Goal: Information Seeking & Learning: Learn about a topic

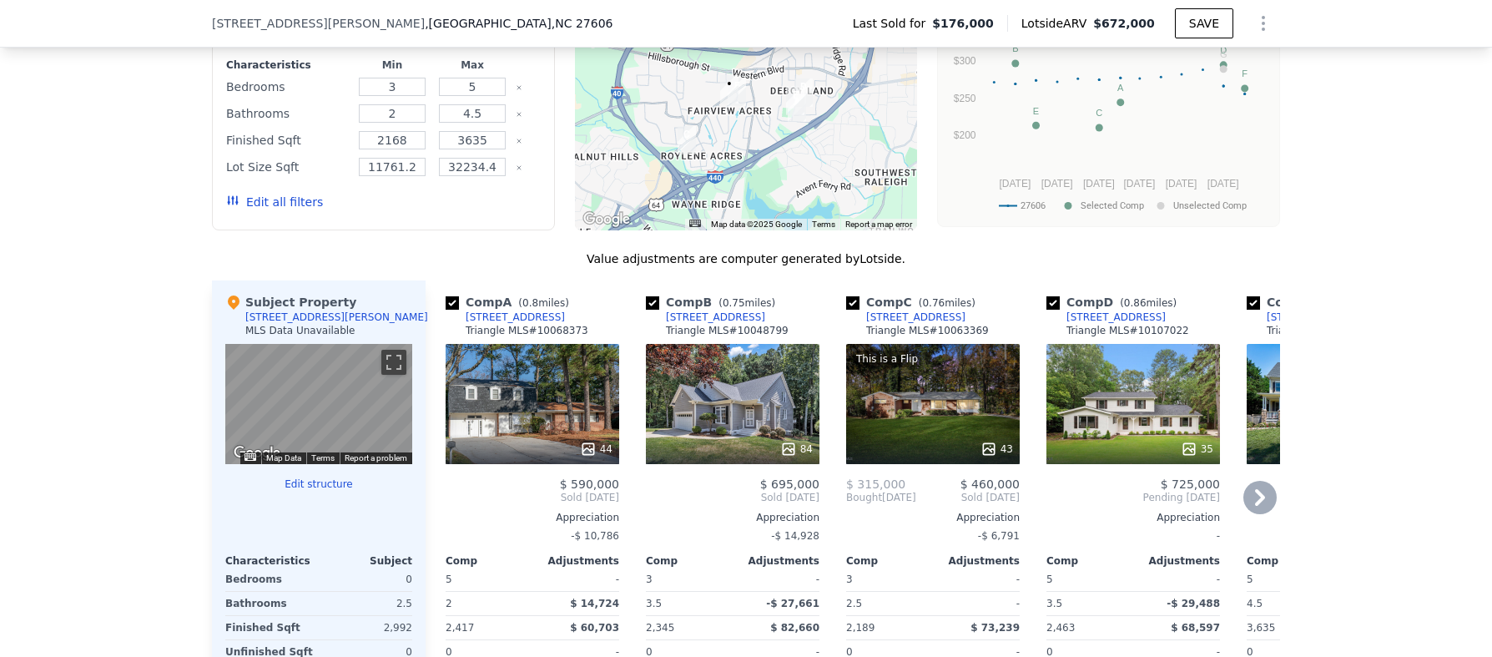
scroll to position [1276, 0]
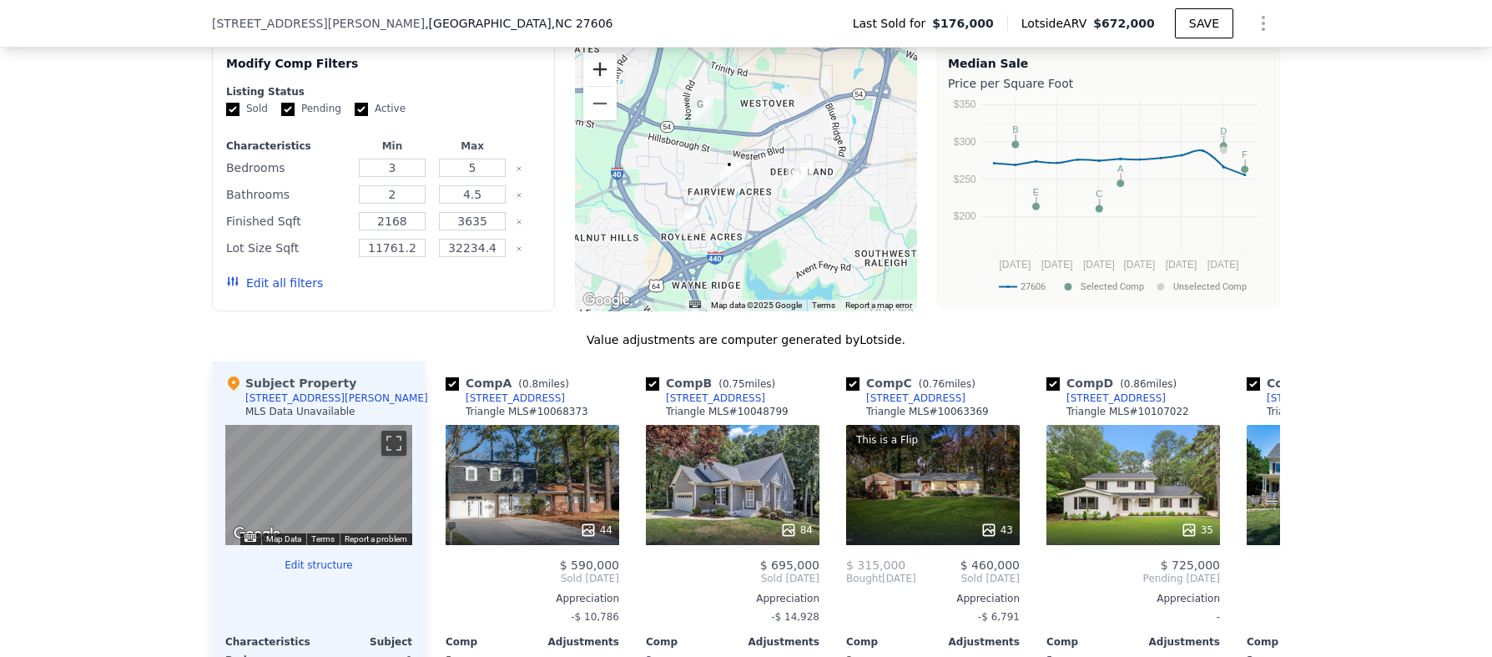
click at [596, 79] on button "Zoom in" at bounding box center [599, 69] width 33 height 33
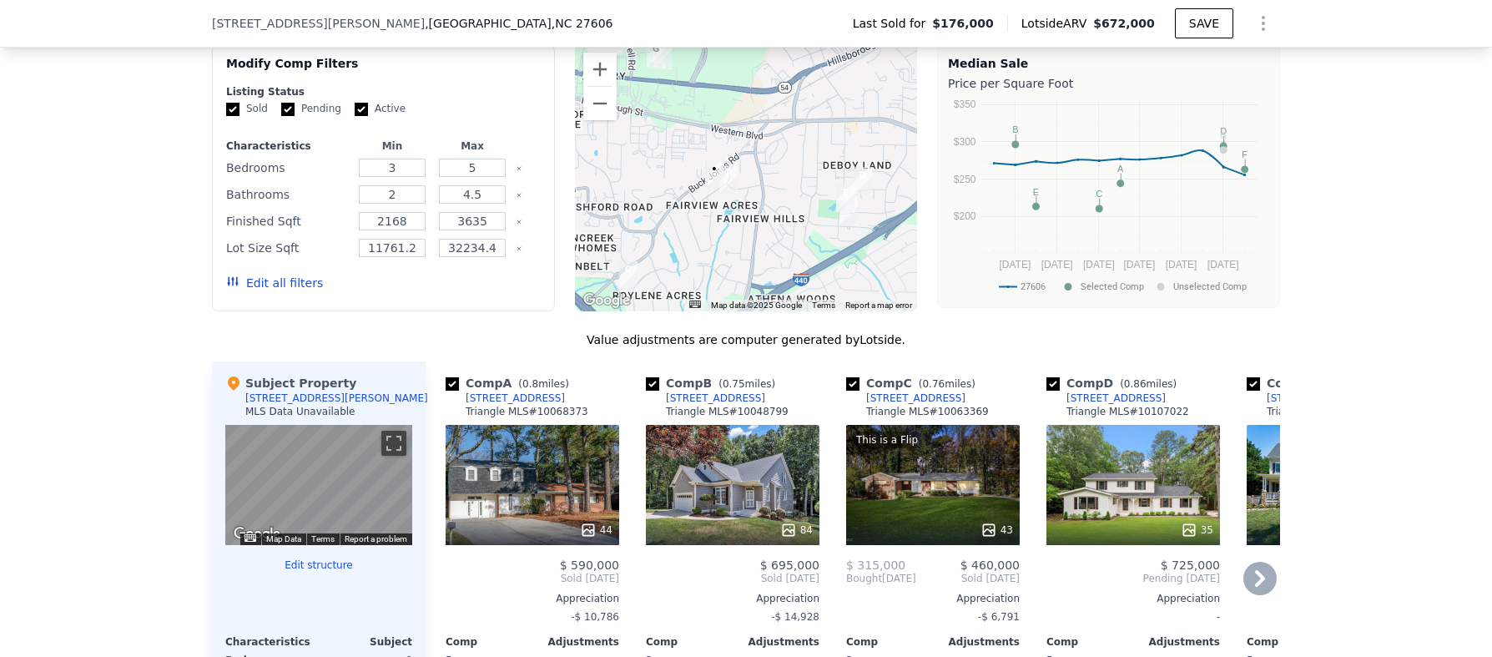
click at [1245, 587] on icon at bounding box center [1259, 577] width 33 height 33
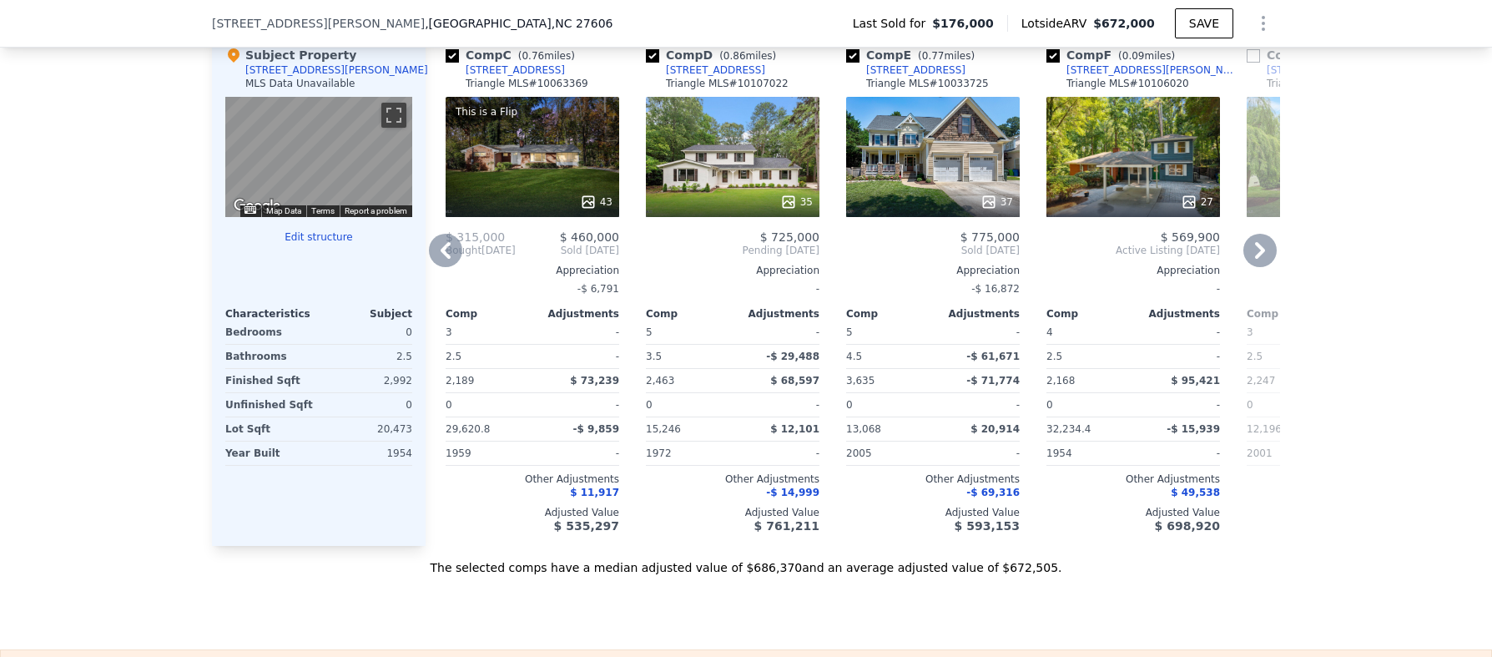
scroll to position [1565, 0]
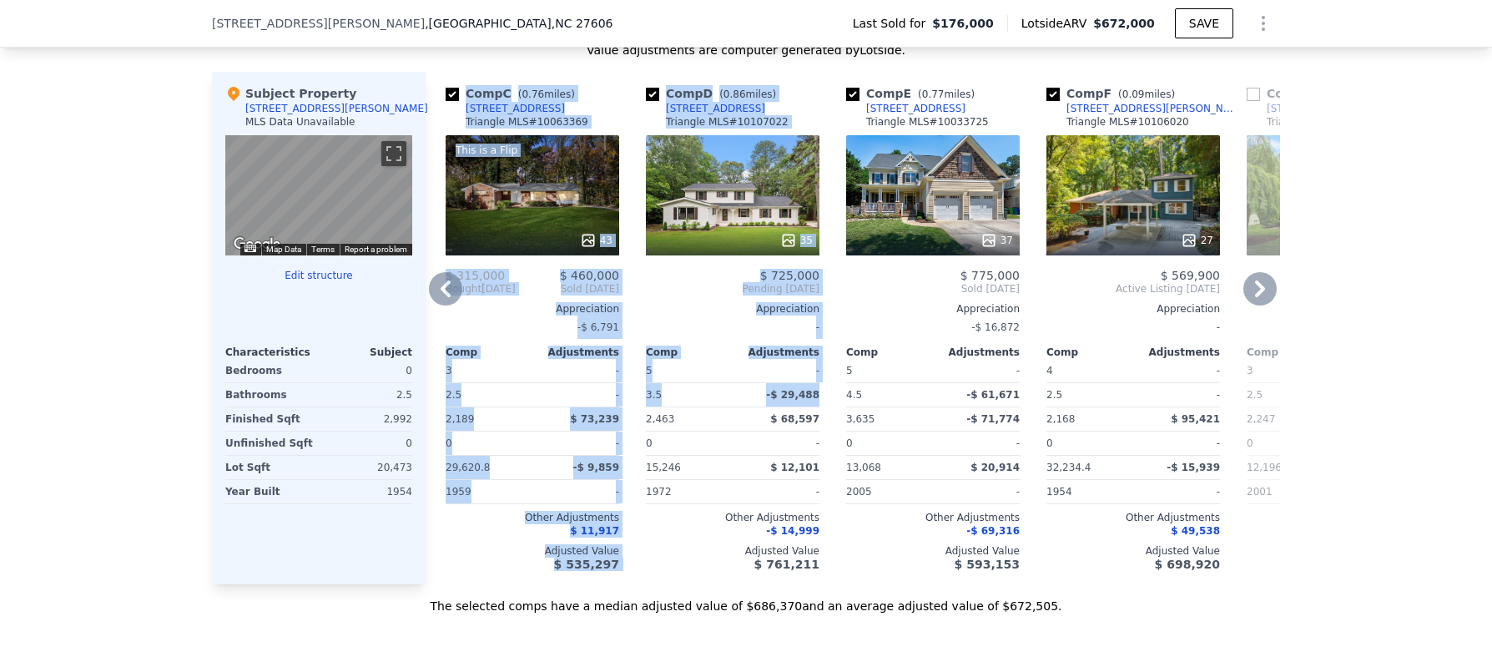
drag, startPoint x: 448, startPoint y: 288, endPoint x: 960, endPoint y: 376, distance: 519.8
click at [838, 403] on div "Comp A ( 0.8 miles) 5124 Melbourne Rd Triangle MLS # 10068373 44 $ 590,000 Sold…" at bounding box center [852, 328] width 854 height 512
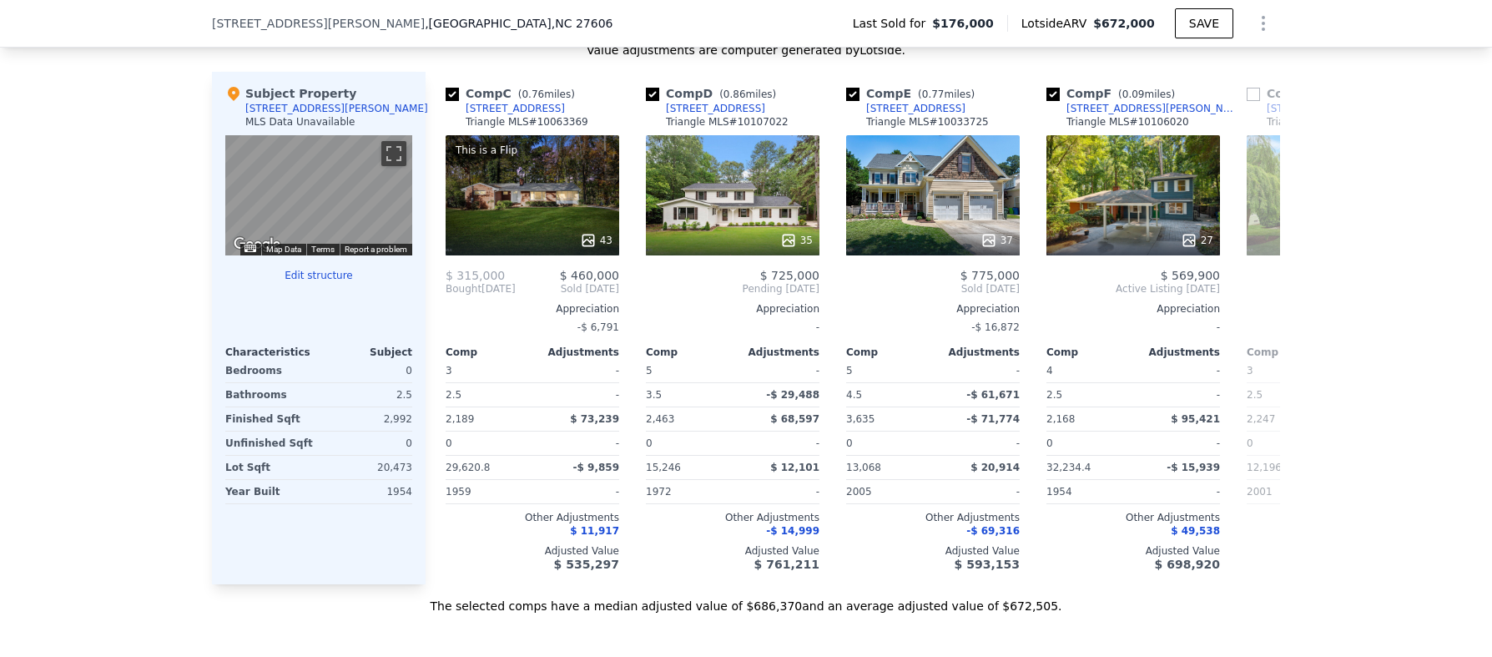
click at [1422, 370] on div "We found 7 sales that match your search Filters Map Prices Modify Comp Filters …" at bounding box center [746, 156] width 1492 height 916
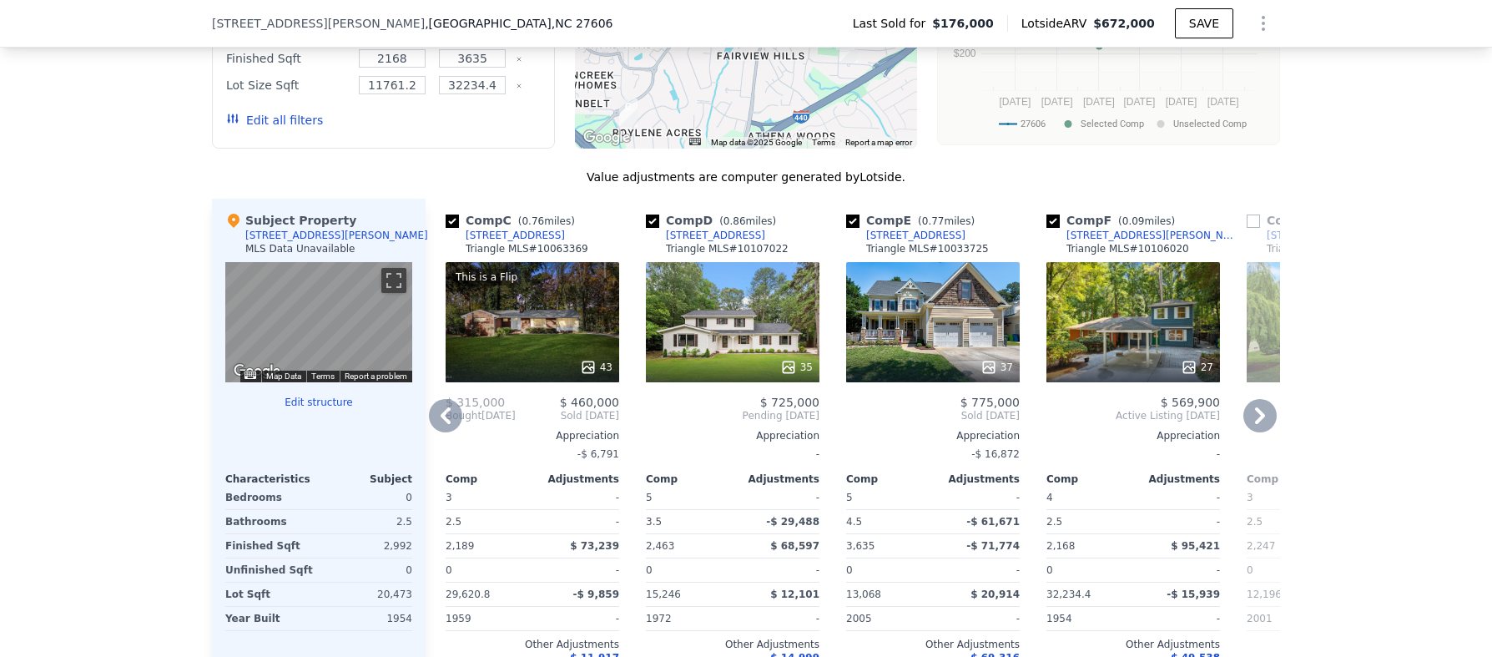
scroll to position [1509, 0]
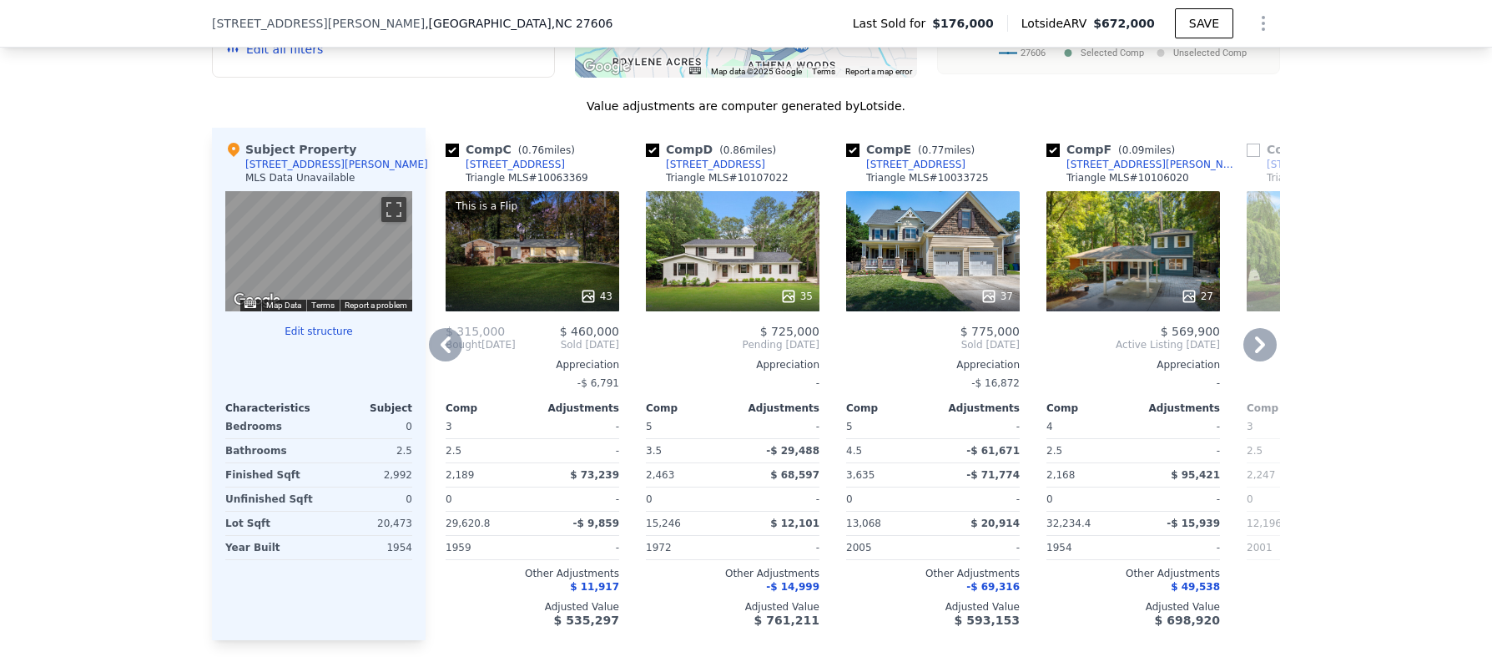
click at [1255, 353] on icon at bounding box center [1260, 344] width 10 height 17
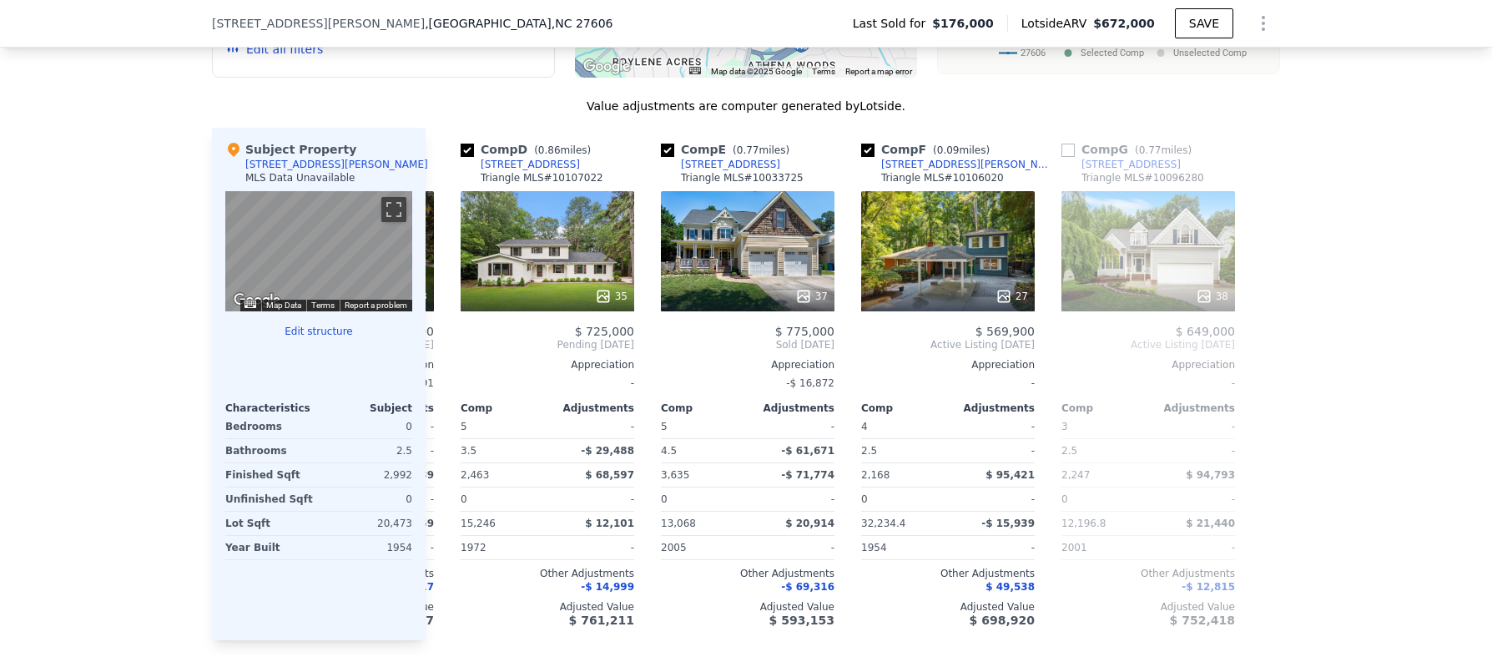
scroll to position [0, 587]
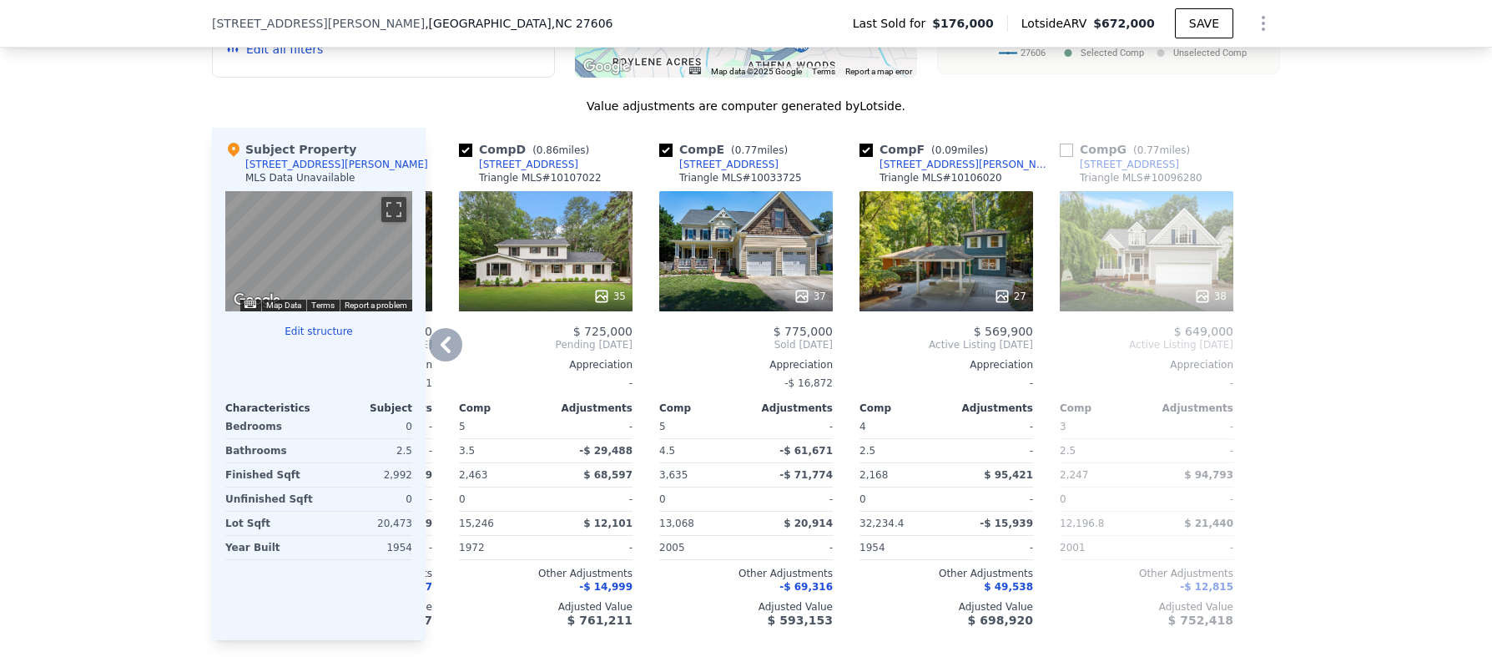
click at [440, 353] on icon at bounding box center [445, 344] width 10 height 17
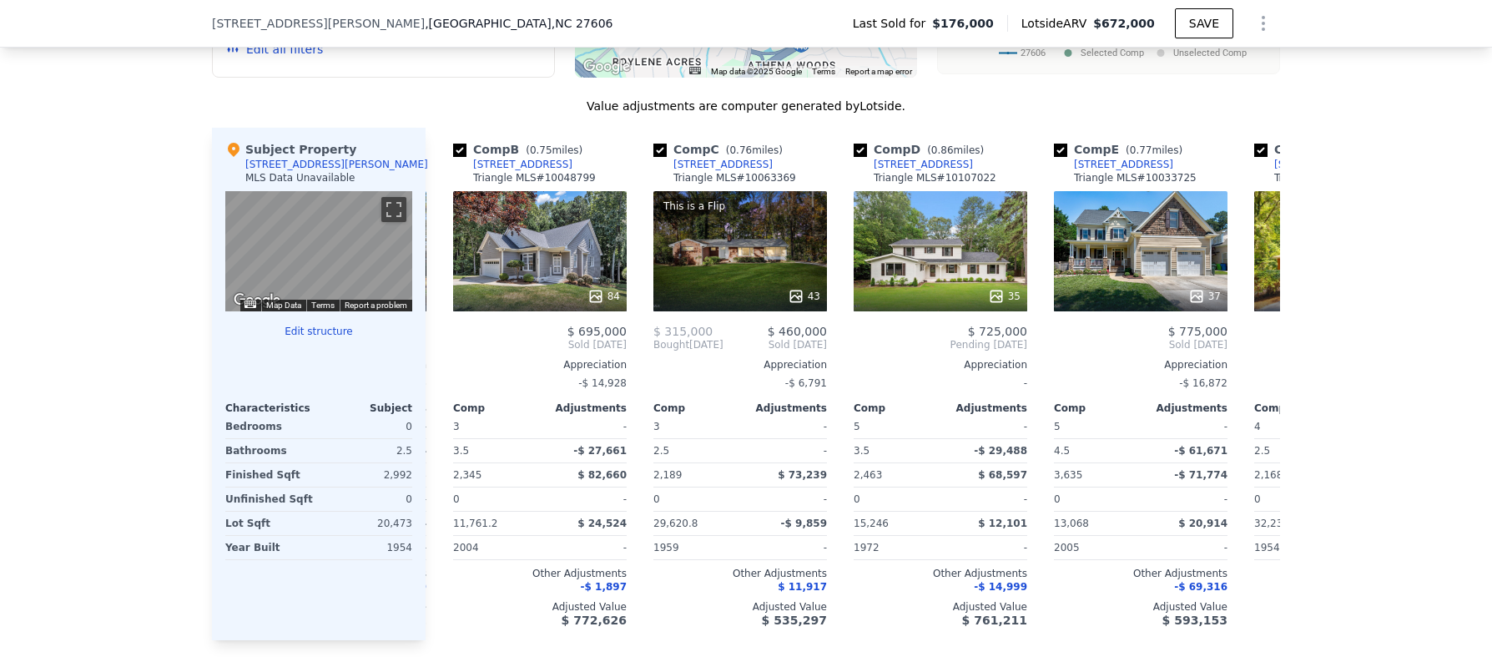
scroll to position [0, 187]
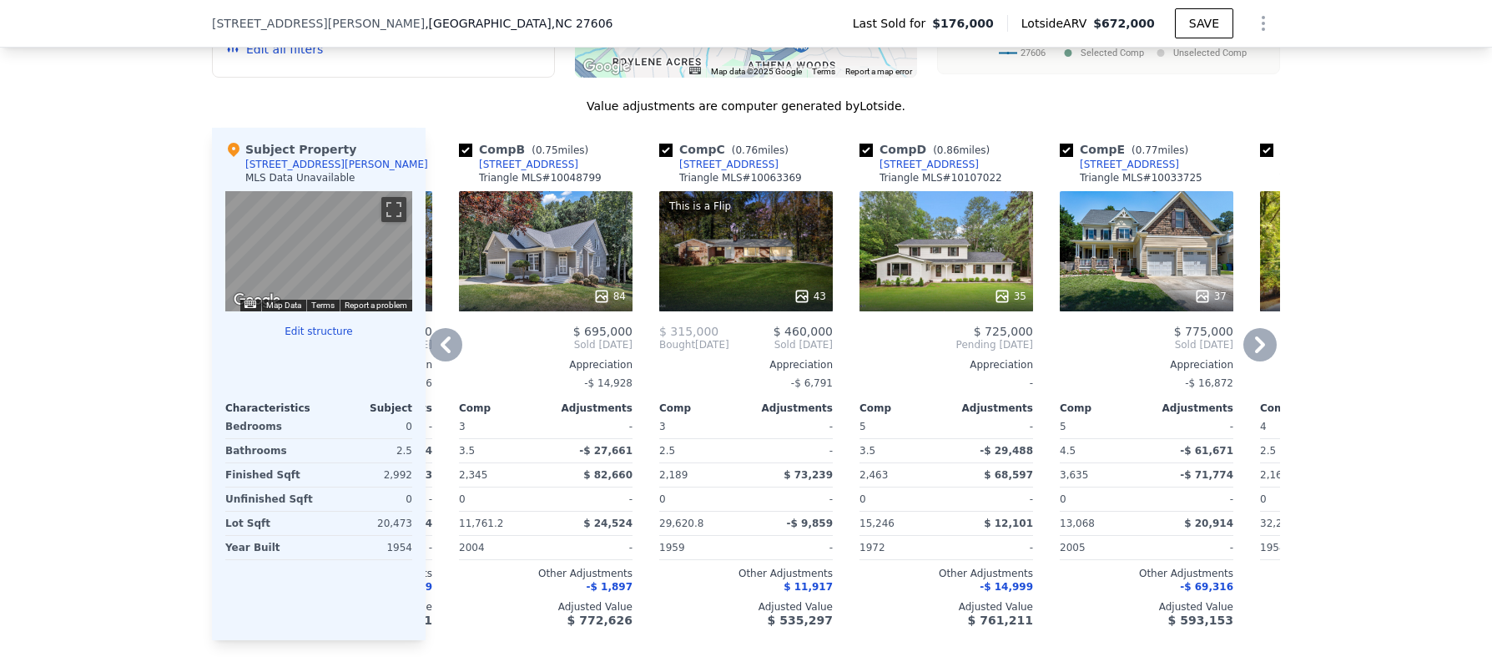
click at [435, 355] on div "Comp A ( 0.8 miles) 5124 Melbourne Rd Triangle MLS # 10068373 44 $ 590,000 Sold…" at bounding box center [852, 384] width 854 height 512
click at [440, 353] on icon at bounding box center [445, 344] width 10 height 17
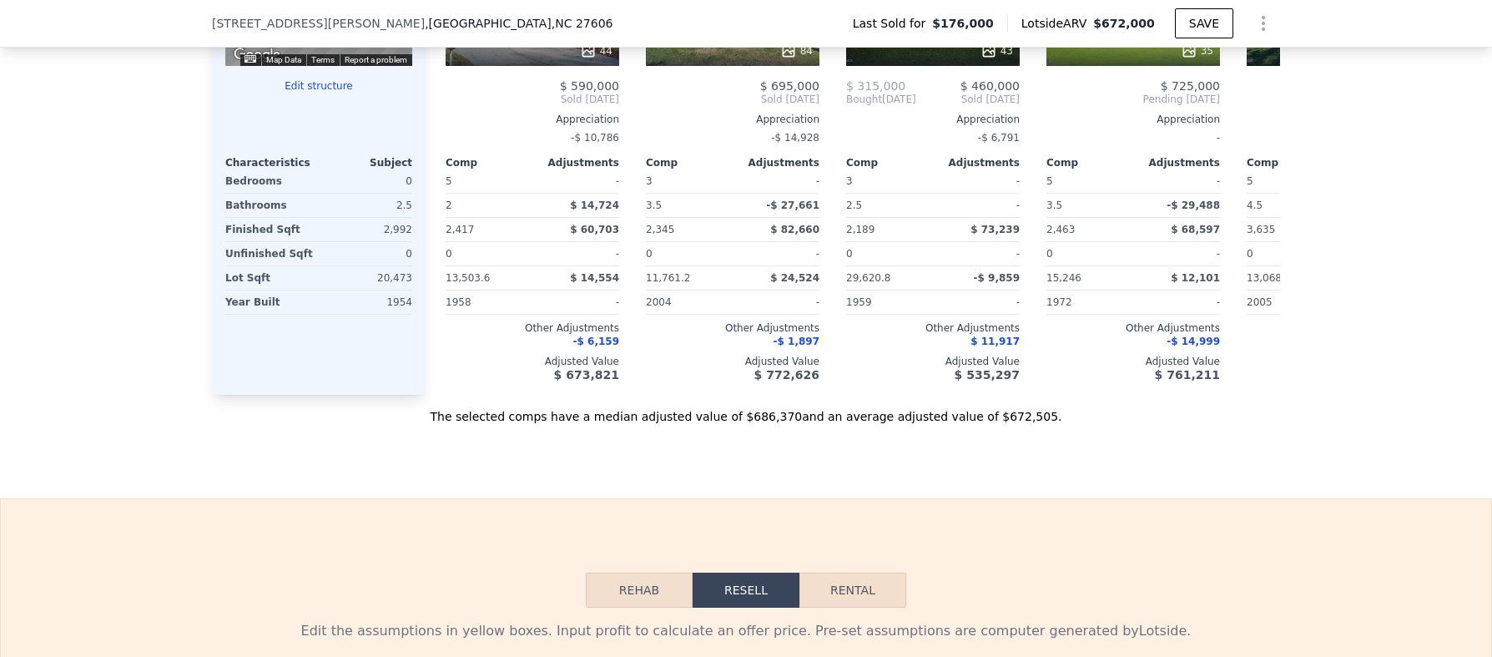
scroll to position [1515, 0]
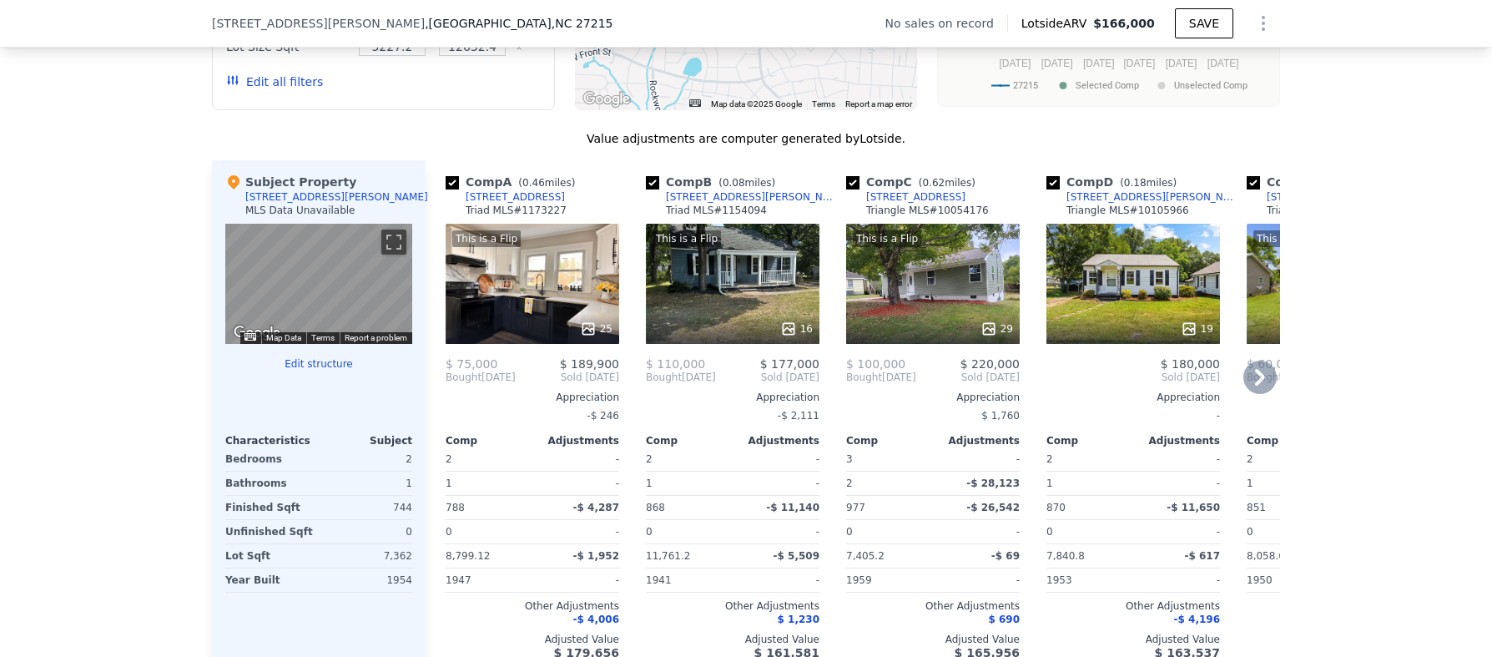
scroll to position [1510, 0]
